Goal: Navigation & Orientation: Find specific page/section

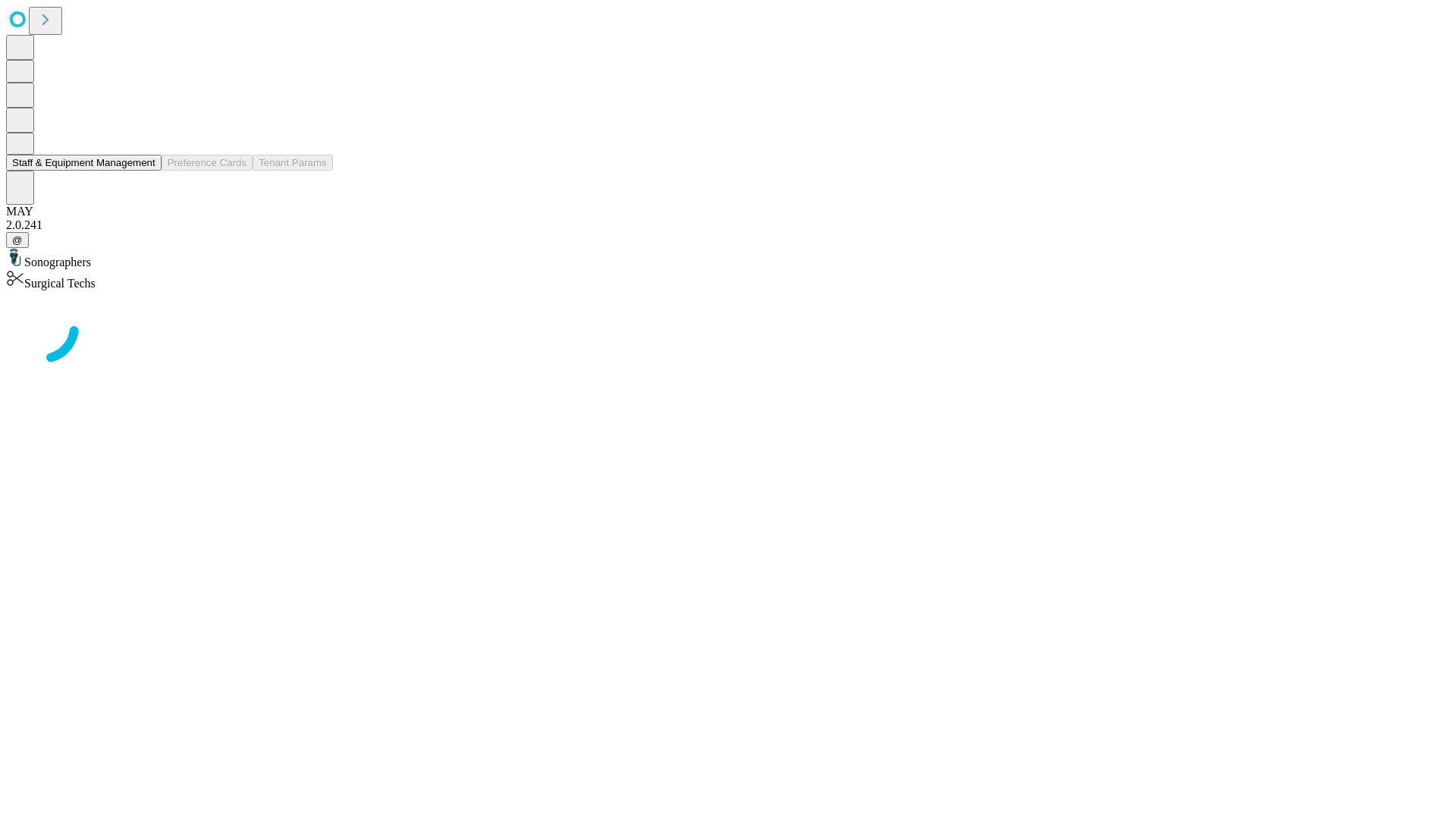
click at [145, 171] on button "Staff & Equipment Management" at bounding box center [84, 163] width 156 height 16
